Goal: Information Seeking & Learning: Learn about a topic

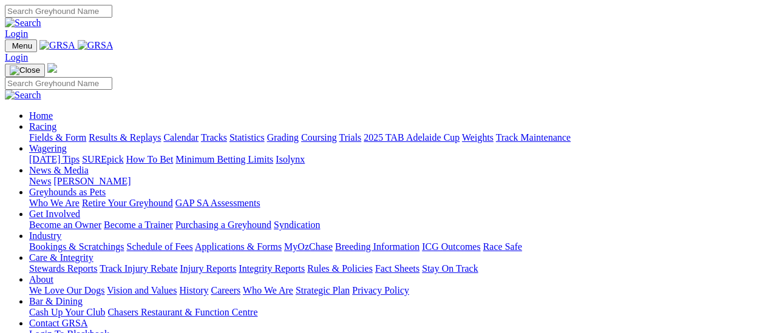
click at [133, 132] on link "Results & Replays" at bounding box center [125, 137] width 72 height 10
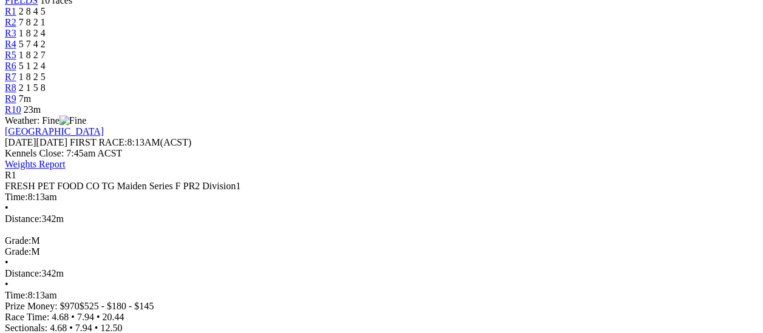
scroll to position [121, 0]
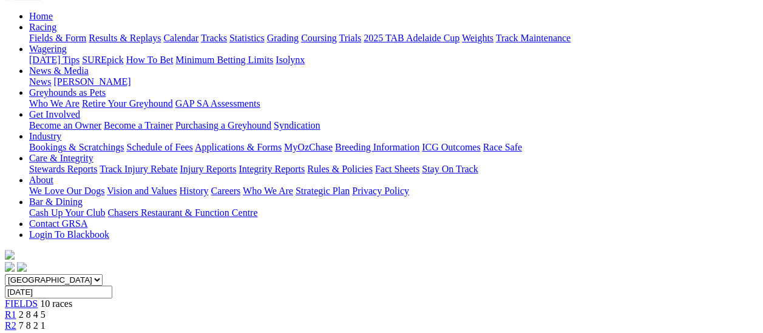
click at [16, 320] on span "R2" at bounding box center [11, 325] width 12 height 10
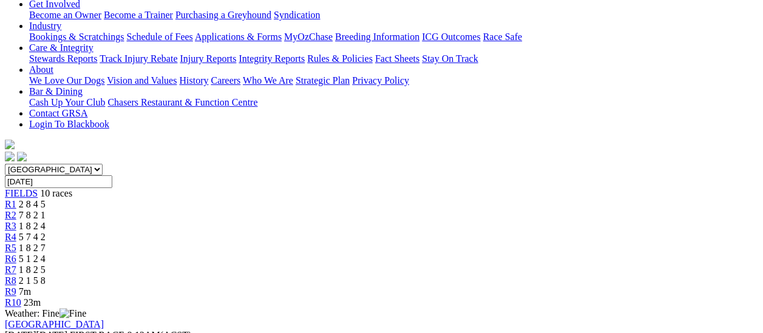
scroll to position [243, 0]
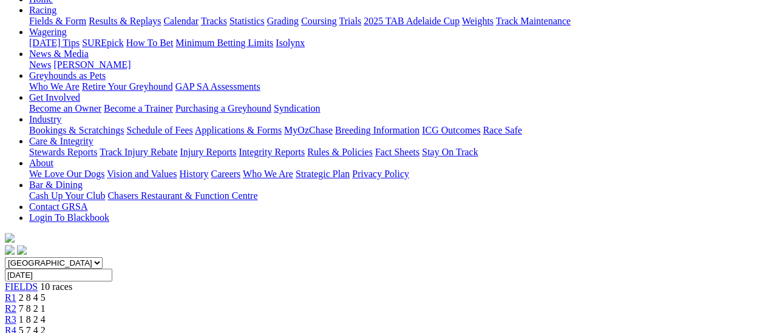
scroll to position [121, 0]
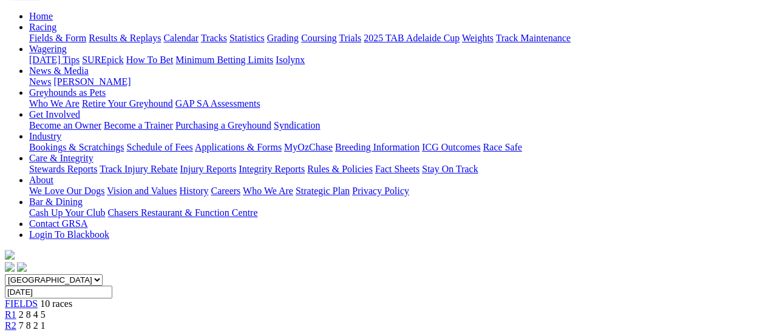
click at [16, 331] on span "R3" at bounding box center [11, 336] width 12 height 10
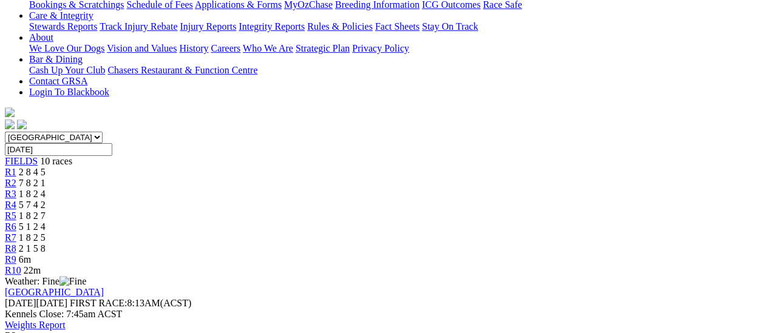
scroll to position [121, 0]
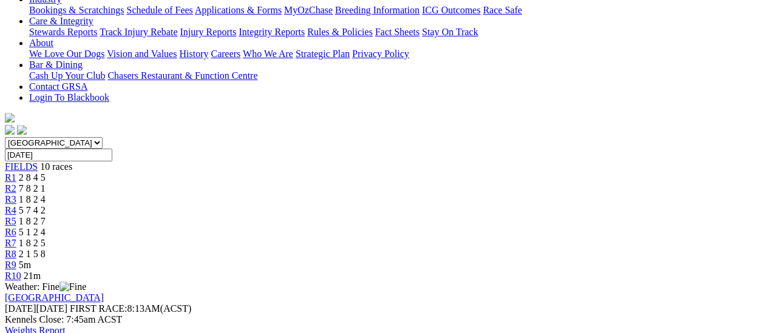
scroll to position [121, 0]
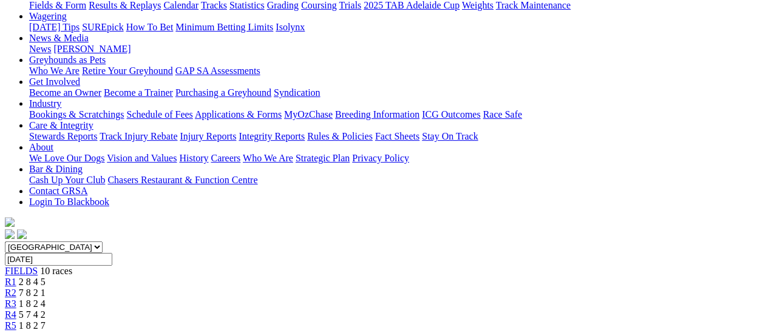
scroll to position [121, 0]
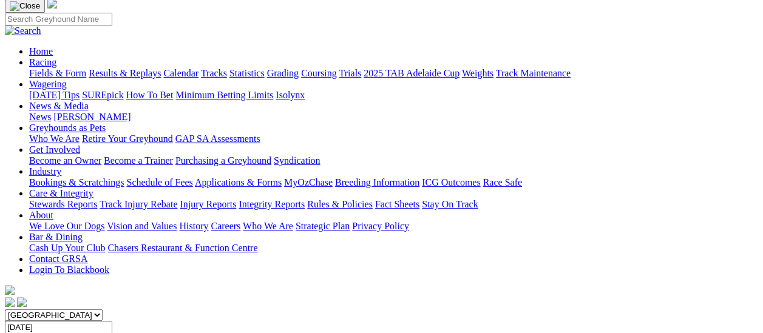
scroll to position [61, 0]
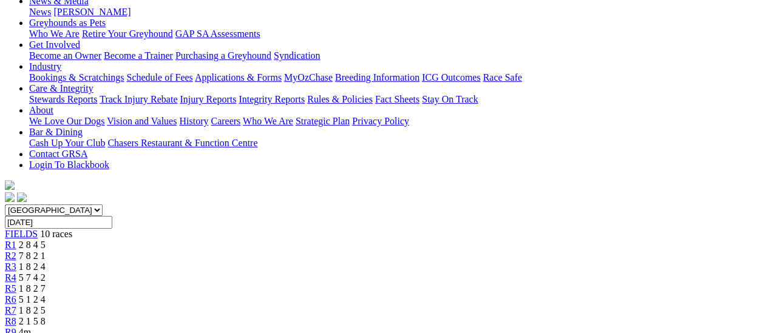
scroll to position [182, 0]
